Goal: Task Accomplishment & Management: Manage account settings

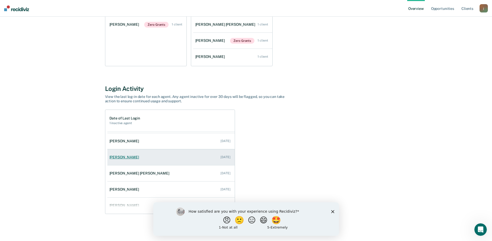
scroll to position [37, 0]
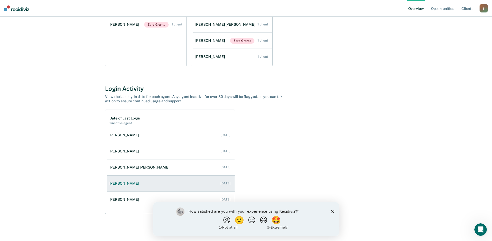
click at [127, 184] on div "[PERSON_NAME]" at bounding box center [126, 183] width 32 height 4
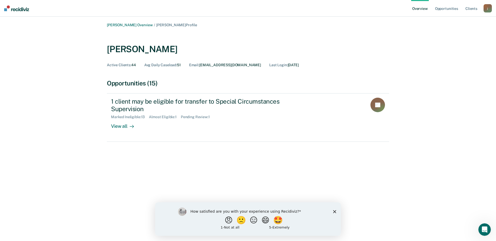
click at [333, 211] on icon "Close survey" at bounding box center [334, 211] width 3 height 3
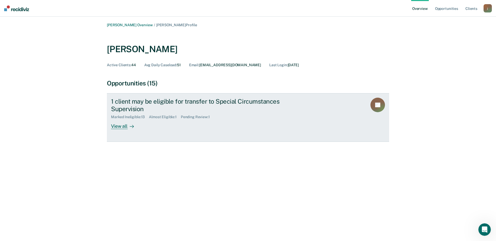
click at [178, 101] on div "1 client may be eligible for transfer to Special Circumstances Supervision" at bounding box center [202, 105] width 182 height 15
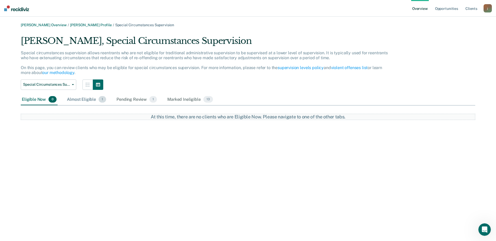
click at [80, 98] on div "Almost Eligible 1" at bounding box center [86, 99] width 41 height 11
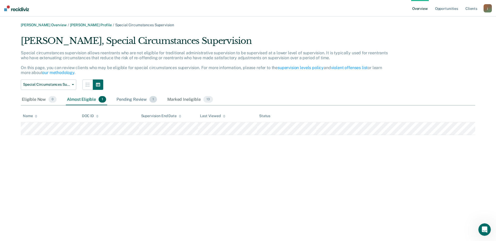
click at [130, 100] on div "Pending Review 1" at bounding box center [136, 99] width 43 height 11
click at [186, 98] on div "Marked Ineligible 13" at bounding box center [189, 99] width 47 height 11
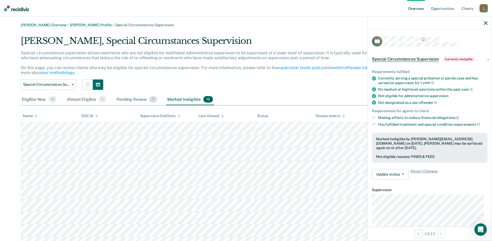
click at [136, 101] on div "Pending Review 1" at bounding box center [136, 99] width 43 height 11
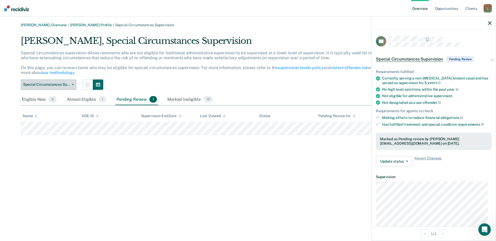
click at [52, 85] on span "Special Circumstances Supervision" at bounding box center [46, 84] width 47 height 4
click at [73, 85] on button "Special Circumstances Supervision" at bounding box center [49, 84] width 56 height 10
click at [178, 70] on div "Special circumstances supervision allows reentrants who are not eligible for tr…" at bounding box center [207, 64] width 372 height 29
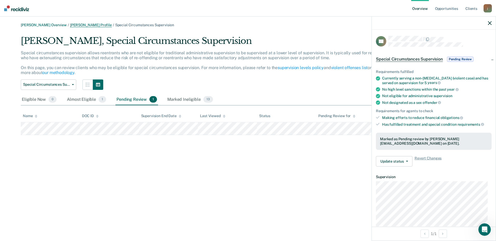
click at [97, 25] on link "Gregory Rotkowski Profile" at bounding box center [91, 25] width 42 height 4
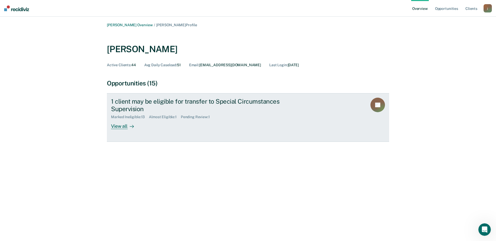
click at [182, 103] on div "1 client may be eligible for transfer to Special Circumstances Supervision" at bounding box center [202, 105] width 182 height 15
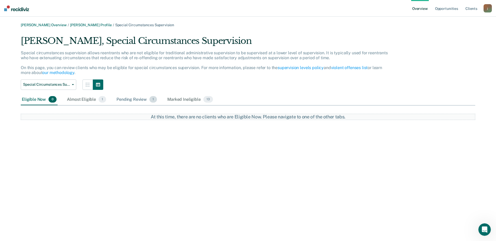
click at [135, 101] on div "Pending Review 1" at bounding box center [136, 99] width 43 height 11
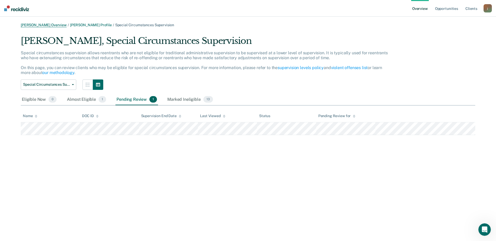
click at [47, 24] on link "[PERSON_NAME] Overview" at bounding box center [44, 25] width 46 height 4
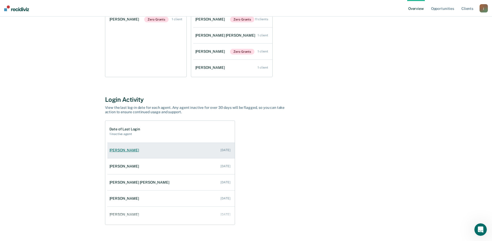
scroll to position [37, 0]
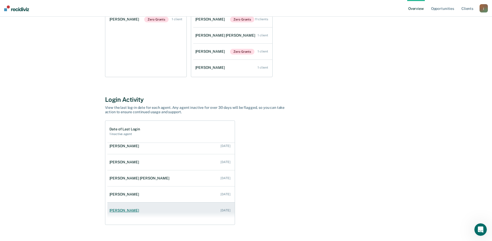
click at [133, 210] on div "[PERSON_NAME]" at bounding box center [126, 210] width 32 height 4
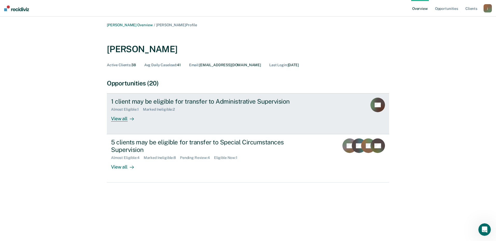
click at [210, 106] on div "Almost Eligible : 1 Marked Ineligible : 2" at bounding box center [202, 108] width 182 height 6
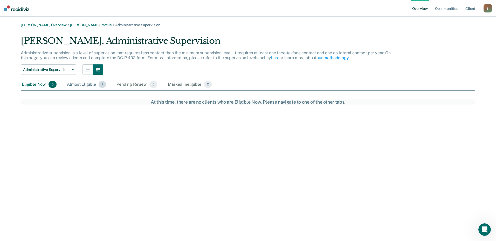
click at [86, 83] on div "Almost Eligible 1" at bounding box center [86, 84] width 41 height 11
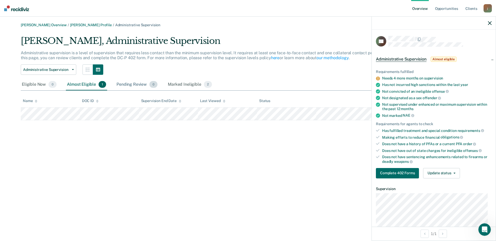
click at [134, 87] on div "Pending Review 0" at bounding box center [136, 84] width 43 height 11
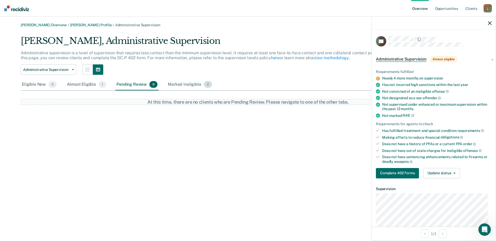
click at [172, 85] on div "Marked Ineligible 2" at bounding box center [190, 84] width 46 height 11
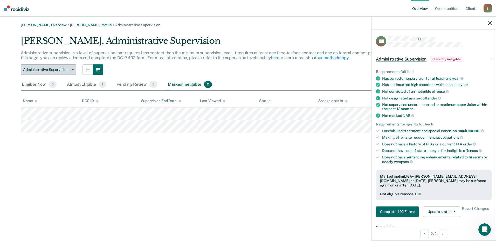
click at [73, 71] on button "Administrative Supervision" at bounding box center [49, 69] width 56 height 10
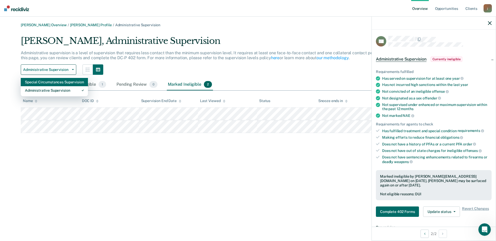
click at [65, 82] on div "Special Circumstances Supervision" at bounding box center [54, 82] width 59 height 8
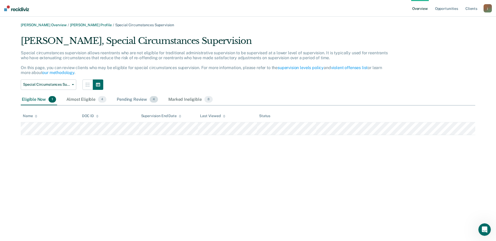
click at [136, 99] on div "Pending Review 4" at bounding box center [137, 99] width 43 height 11
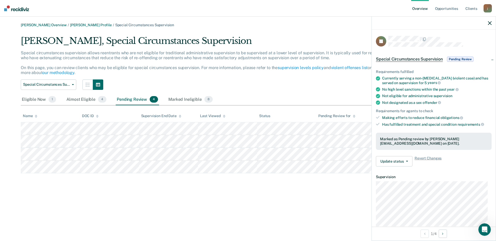
click at [42, 127] on tbody at bounding box center [248, 147] width 455 height 51
drag, startPoint x: 70, startPoint y: 86, endPoint x: 67, endPoint y: 91, distance: 6.1
click at [70, 86] on button "Special Circumstances Supervision" at bounding box center [49, 84] width 56 height 10
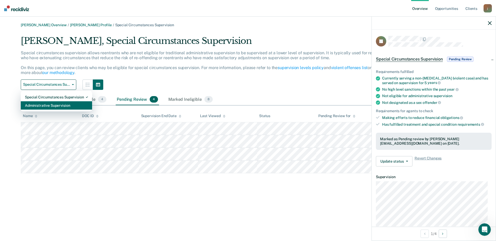
click at [56, 104] on div "Administrative Supervision" at bounding box center [56, 105] width 63 height 8
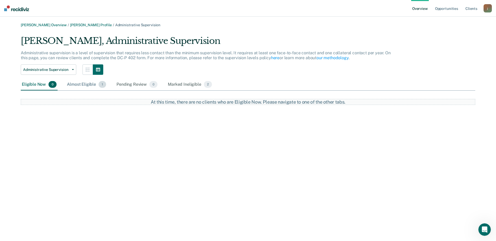
click at [83, 84] on div "Almost Eligible 1" at bounding box center [86, 84] width 41 height 11
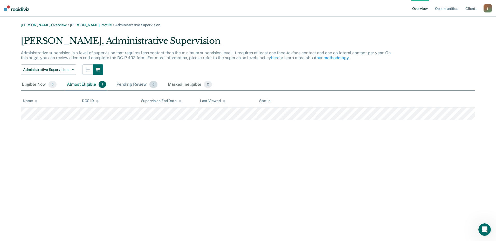
click at [133, 85] on div "Pending Review 0" at bounding box center [136, 84] width 43 height 11
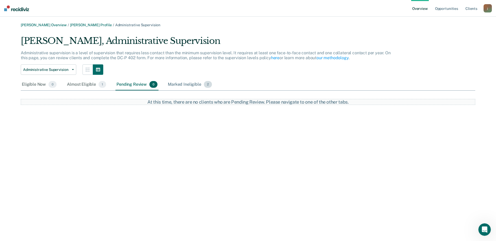
click at [173, 87] on div "Marked Ineligible 2" at bounding box center [190, 84] width 46 height 11
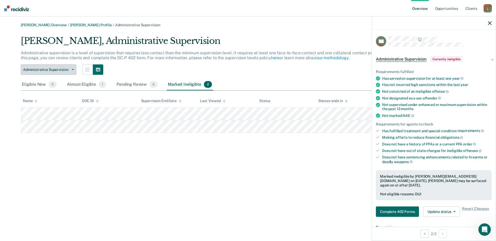
click at [64, 70] on span "Administrative Supervision" at bounding box center [46, 69] width 47 height 4
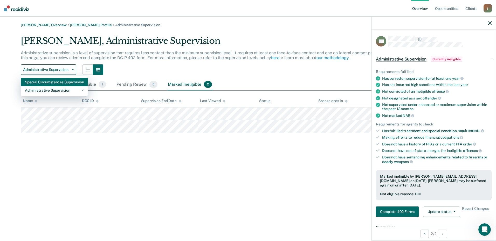
click at [62, 83] on div "Special Circumstances Supervision" at bounding box center [54, 82] width 59 height 8
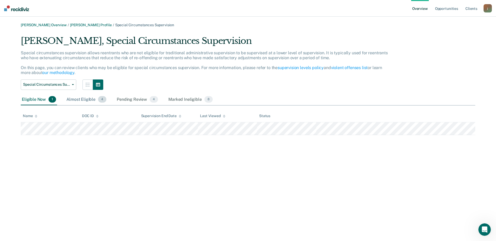
click at [83, 99] on div "Almost Eligible 4" at bounding box center [86, 99] width 42 height 11
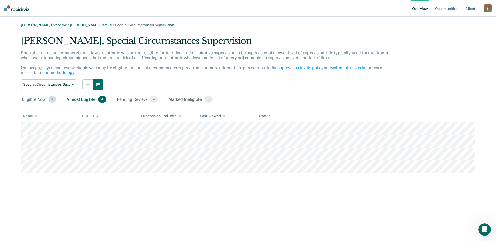
click at [41, 101] on div "Eligible Now 1" at bounding box center [39, 99] width 36 height 11
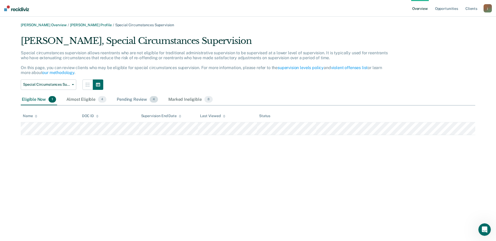
click at [134, 101] on div "Pending Review 4" at bounding box center [137, 99] width 43 height 11
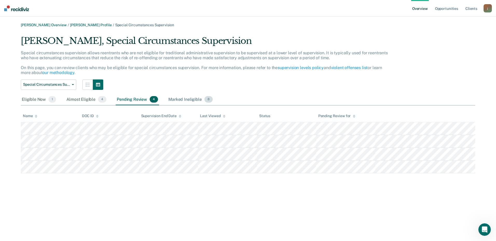
click at [190, 102] on div "Marked Ineligible 8" at bounding box center [190, 99] width 46 height 11
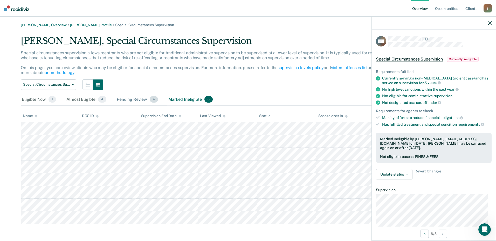
click at [129, 96] on div "Pending Review 4" at bounding box center [137, 99] width 43 height 11
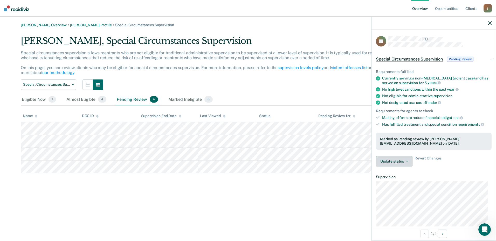
click at [410, 162] on button "Update status" at bounding box center [394, 161] width 37 height 10
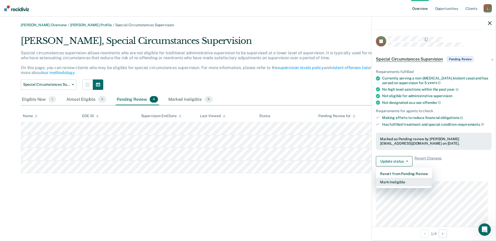
click at [402, 180] on button "Mark Ineligible" at bounding box center [404, 182] width 56 height 8
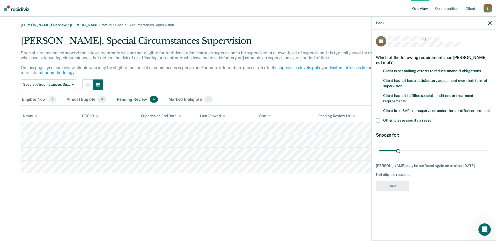
click at [377, 70] on span at bounding box center [378, 71] width 4 height 4
click at [481, 69] on input "Client is not making efforts to reduce financial obligations" at bounding box center [481, 69] width 0 height 0
click at [393, 187] on button "Save" at bounding box center [392, 186] width 33 height 11
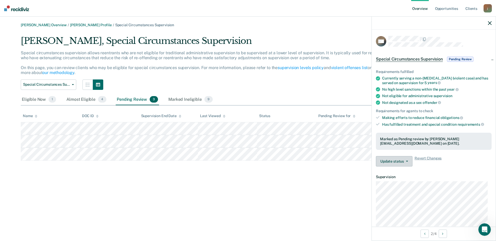
click at [402, 159] on button "Update status" at bounding box center [394, 161] width 37 height 10
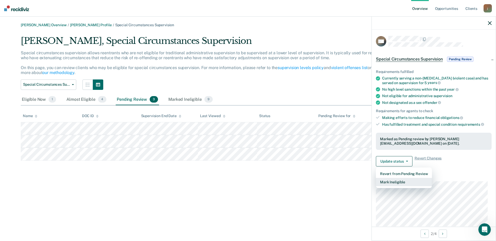
click at [398, 183] on button "Mark Ineligible" at bounding box center [404, 182] width 56 height 8
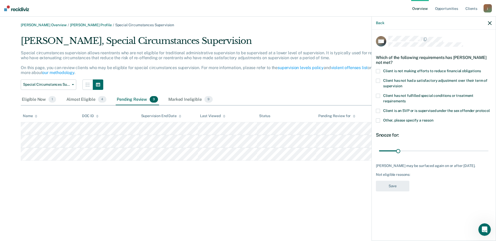
click at [379, 70] on span at bounding box center [378, 71] width 4 height 4
click at [481, 69] on input "Client is not making efforts to reduce financial obligations" at bounding box center [481, 69] width 0 height 0
click at [394, 185] on button "Save" at bounding box center [392, 186] width 33 height 11
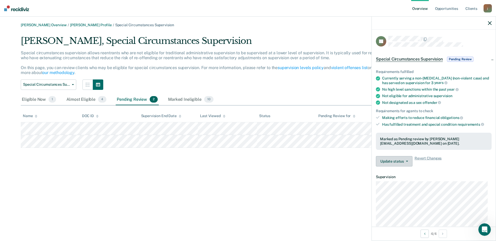
click at [405, 161] on span "button" at bounding box center [406, 161] width 4 height 1
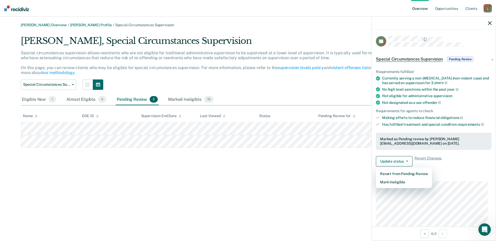
click at [304, 176] on div "Joshua Andreas Overview / Raven Watson Profile / Special Circumstances Supervis…" at bounding box center [248, 123] width 484 height 201
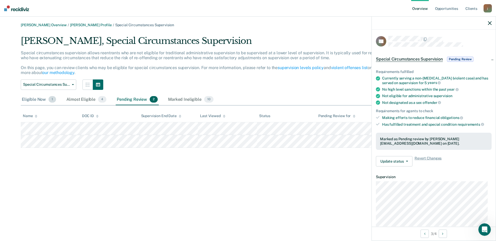
click at [40, 100] on div "Eligible Now 1" at bounding box center [39, 99] width 36 height 11
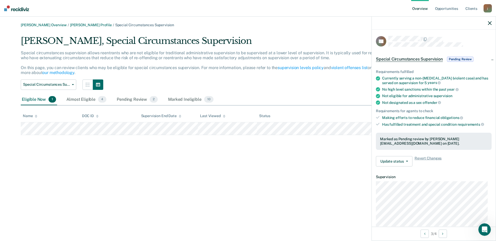
click at [28, 167] on div "Joshua Andreas Overview / Raven Watson Profile / Special Circumstances Supervis…" at bounding box center [248, 123] width 484 height 201
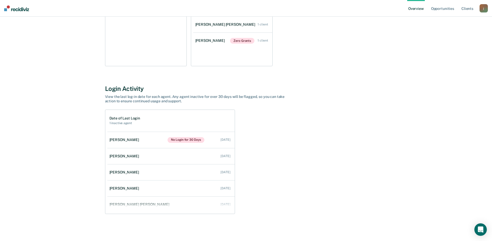
scroll to position [37, 0]
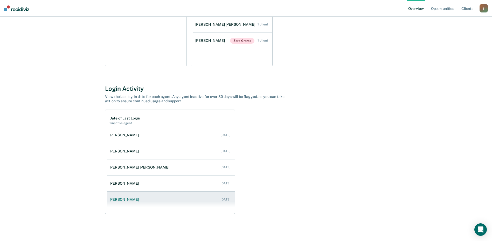
click at [173, 200] on link "[PERSON_NAME] [DATE]" at bounding box center [170, 199] width 127 height 15
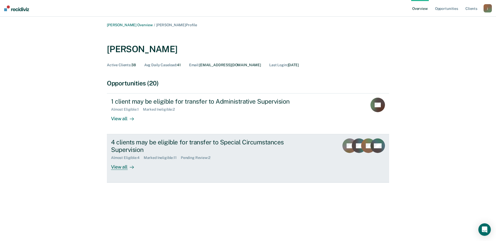
click at [125, 169] on div "View all" at bounding box center [125, 165] width 29 height 10
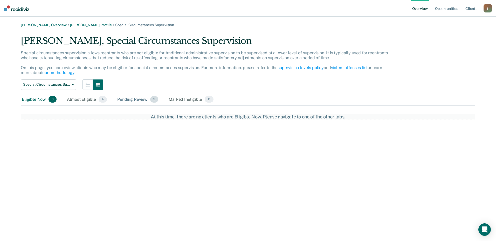
click at [142, 99] on div "Pending Review 2" at bounding box center [137, 99] width 43 height 11
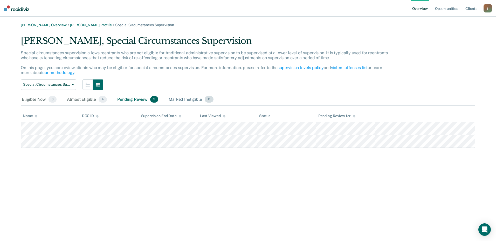
click at [186, 101] on div "Marked Ineligible 11" at bounding box center [191, 99] width 47 height 11
